Goal: Navigation & Orientation: Find specific page/section

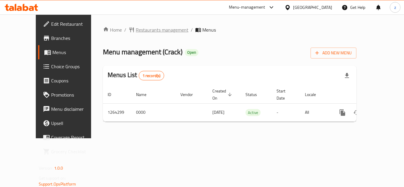
click at [136, 31] on span "Restaurants management" at bounding box center [162, 29] width 53 height 7
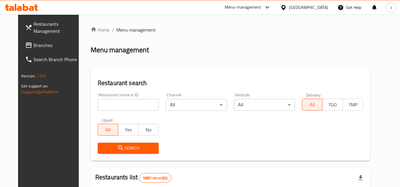
click at [33, 33] on span "Restaurants Management" at bounding box center [56, 27] width 47 height 14
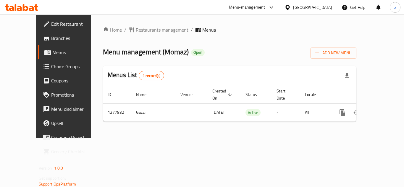
drag, startPoint x: 0, startPoint y: 0, endPoint x: 330, endPoint y: 5, distance: 330.0
click at [331, 5] on div "Oman" at bounding box center [312, 7] width 39 height 7
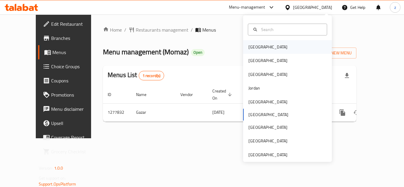
click at [251, 47] on div "Bahrain" at bounding box center [268, 47] width 39 height 7
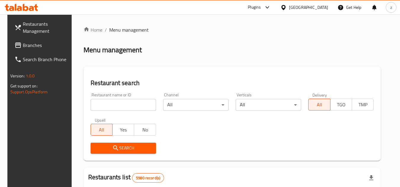
drag, startPoint x: 32, startPoint y: 32, endPoint x: 18, endPoint y: 34, distance: 14.4
click at [32, 32] on span "Restaurants Management" at bounding box center [46, 27] width 47 height 14
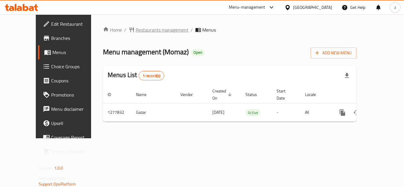
click at [136, 29] on span "Restaurants management" at bounding box center [162, 29] width 53 height 7
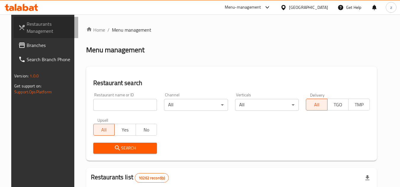
click at [27, 30] on span "Restaurants Management" at bounding box center [50, 27] width 47 height 14
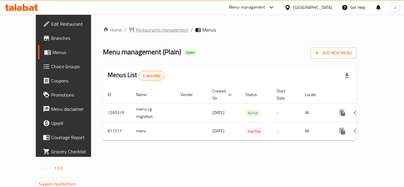
click at [136, 32] on span "Restaurants management" at bounding box center [162, 29] width 53 height 7
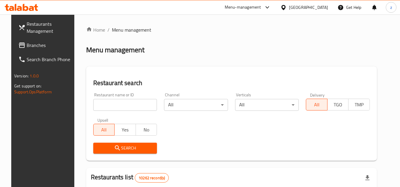
drag, startPoint x: 16, startPoint y: 45, endPoint x: 4, endPoint y: 53, distance: 14.7
click at [27, 45] on span "Branches" at bounding box center [50, 45] width 47 height 7
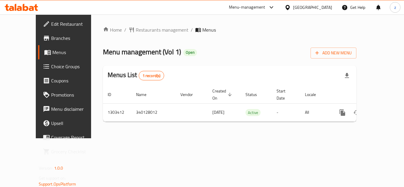
click at [293, 4] on div at bounding box center [289, 7] width 9 height 7
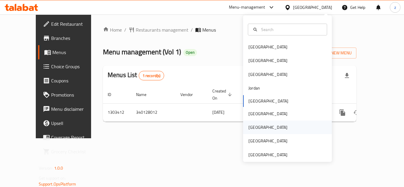
click at [254, 125] on div "[GEOGRAPHIC_DATA]" at bounding box center [268, 127] width 39 height 7
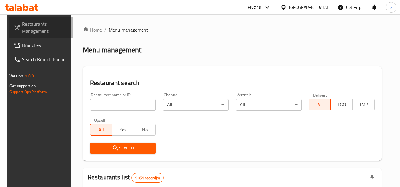
click at [28, 32] on span "Restaurants Management" at bounding box center [45, 27] width 47 height 14
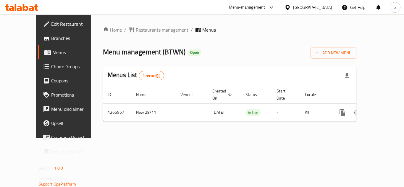
click at [144, 30] on span "Restaurants management" at bounding box center [162, 29] width 53 height 7
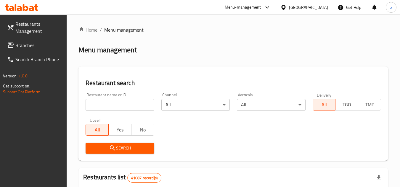
click at [33, 44] on span "Branches" at bounding box center [38, 45] width 47 height 7
